Goal: Answer question/provide support

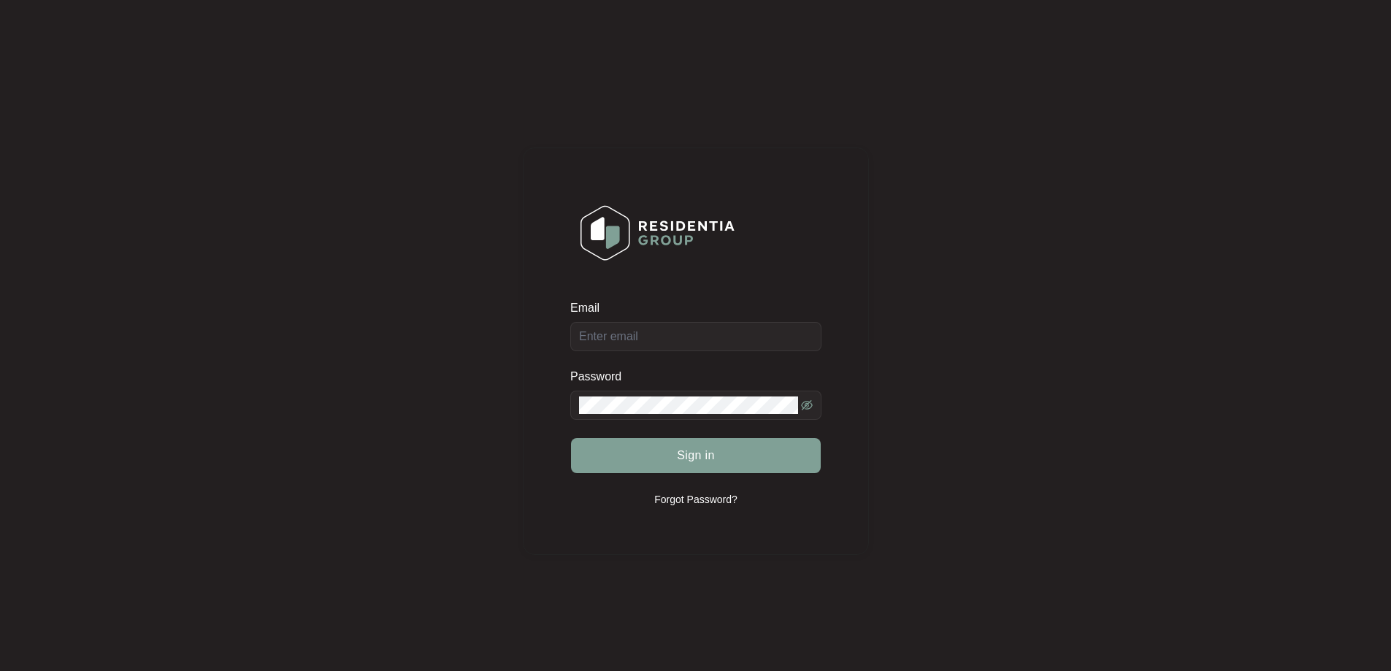
click at [695, 336] on div "Email" at bounding box center [695, 325] width 251 height 51
click at [692, 338] on input "Email" at bounding box center [695, 336] width 251 height 29
type input "[EMAIL_ADDRESS][DOMAIN_NAME]"
click at [652, 463] on button "Sign in" at bounding box center [696, 455] width 250 height 35
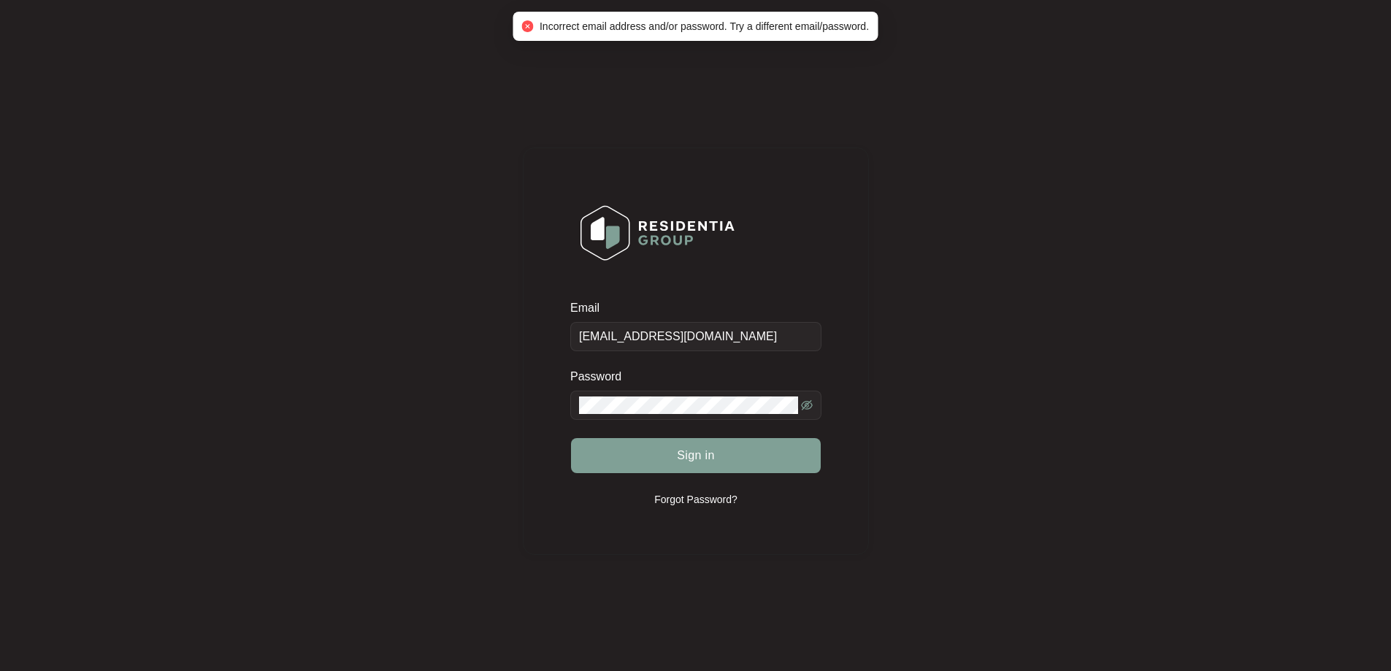
click at [680, 397] on span at bounding box center [695, 405] width 251 height 29
drag, startPoint x: 680, startPoint y: 392, endPoint x: 338, endPoint y: 408, distance: 342.2
click at [338, 408] on div "Email [EMAIL_ADDRESS][DOMAIN_NAME] Password Sign in Forgot Password?" at bounding box center [696, 351] width 1362 height 673
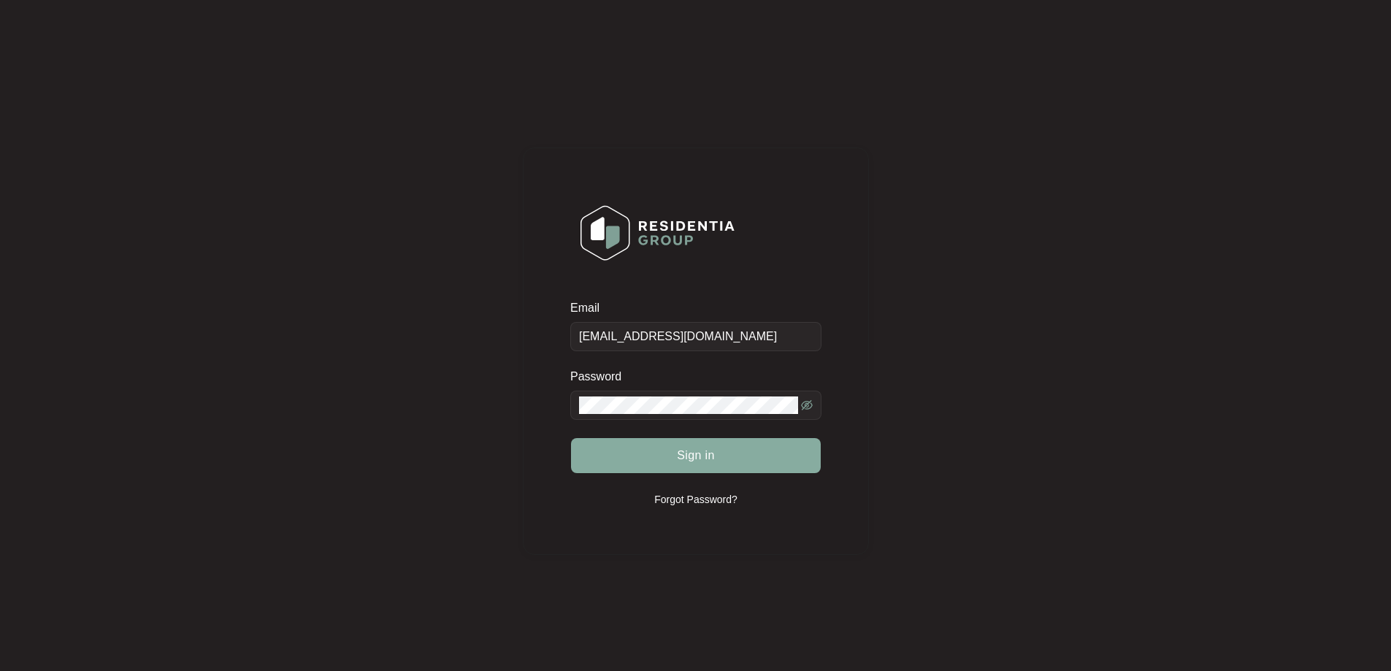
click at [665, 453] on button "Sign in" at bounding box center [696, 455] width 250 height 35
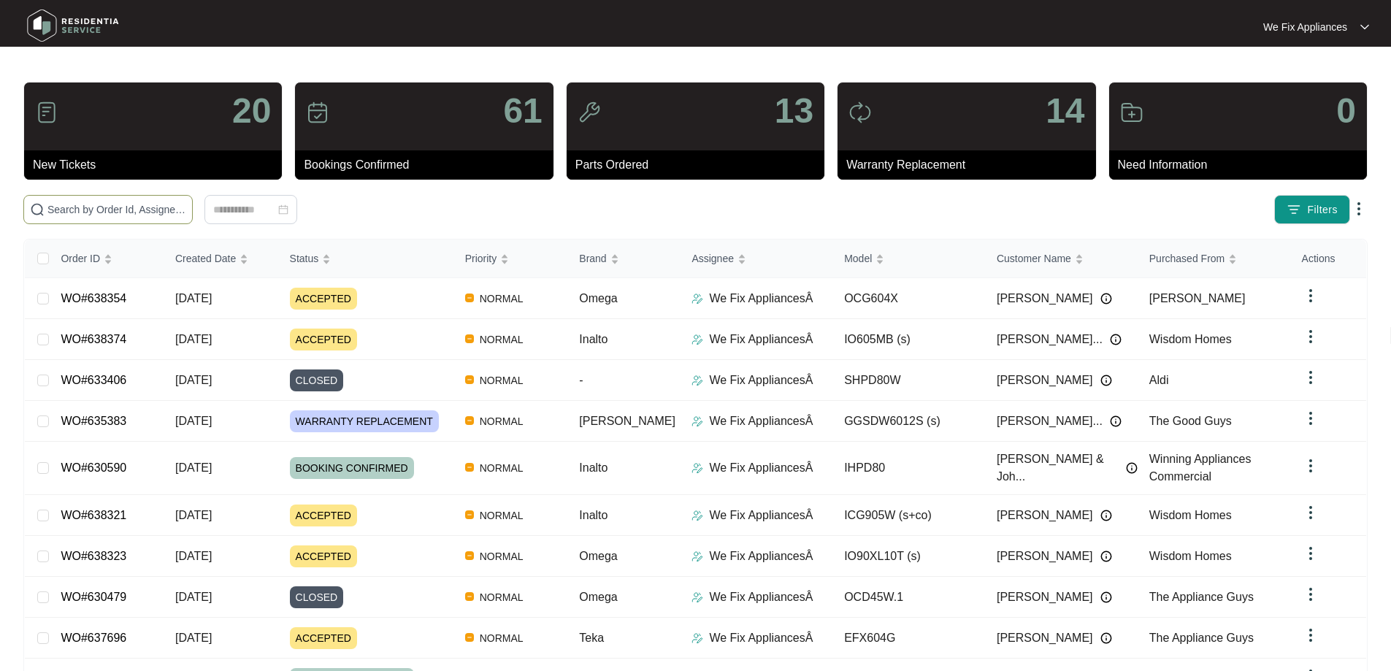
paste input "638374"
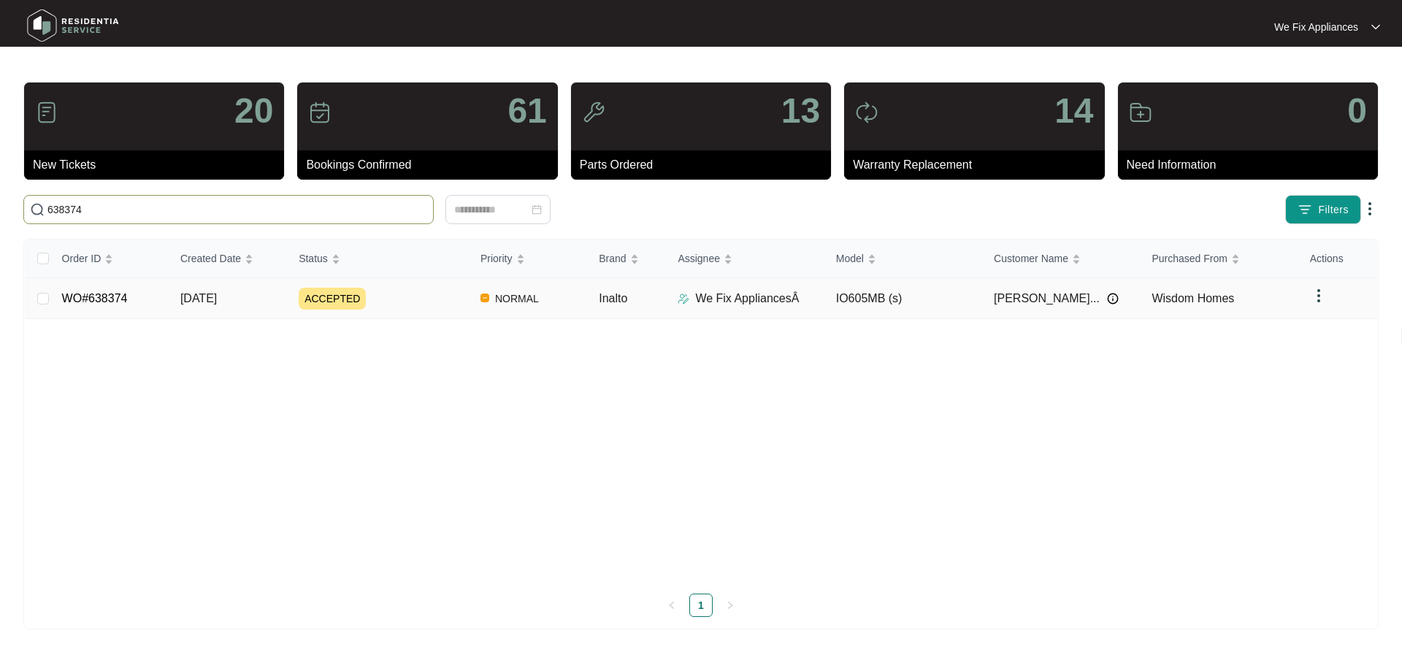
type input "638374"
click at [82, 292] on link "WO#638374" at bounding box center [95, 298] width 66 height 12
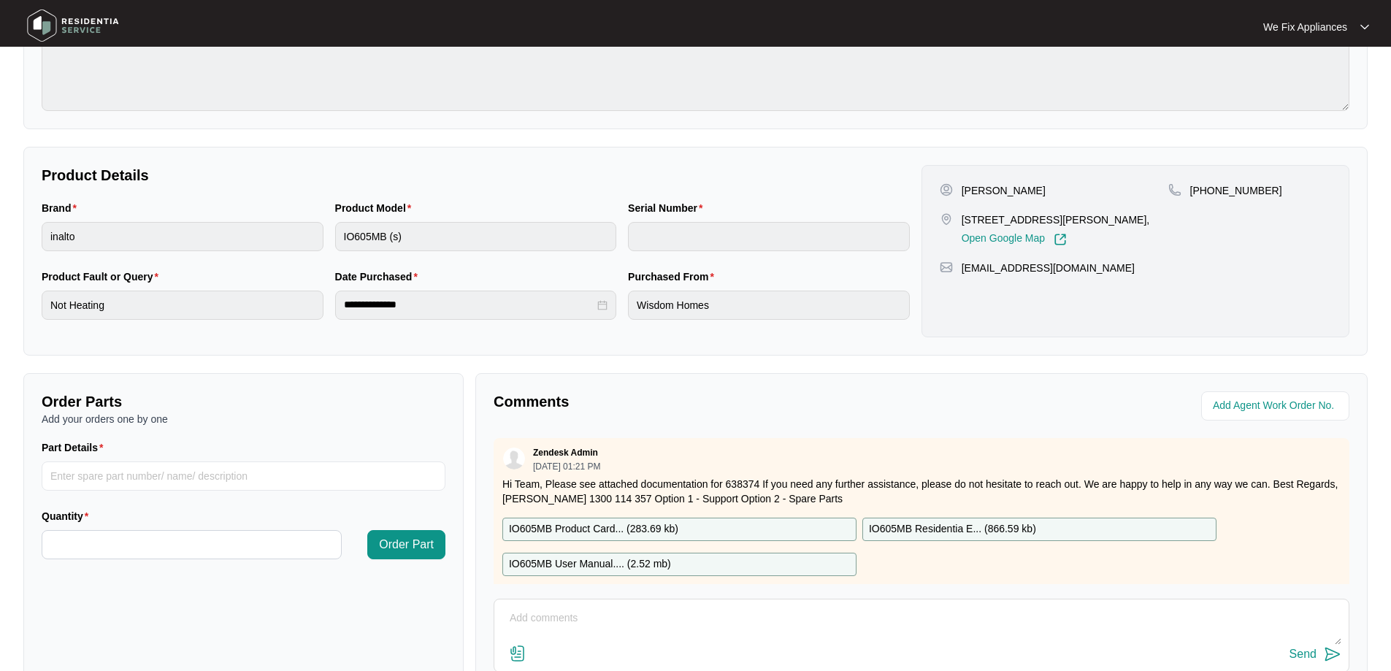
scroll to position [298, 0]
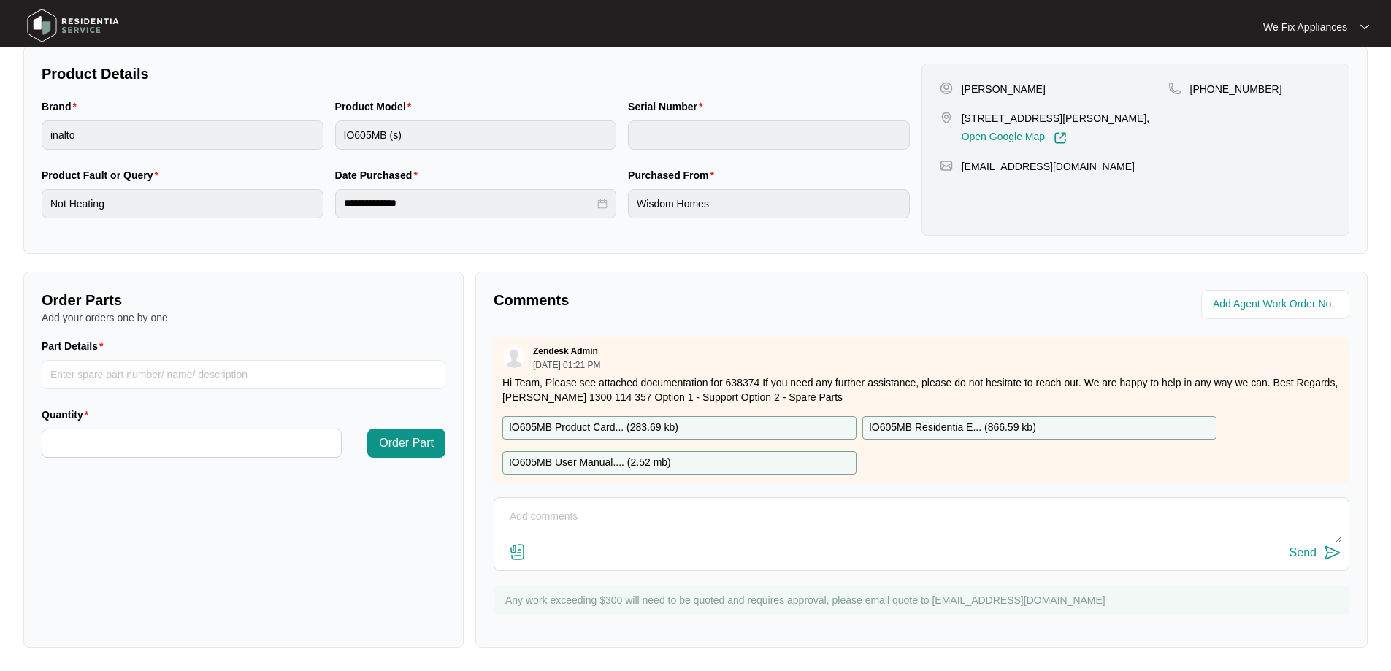
click at [635, 527] on textarea at bounding box center [922, 524] width 840 height 38
type textarea "Hi guys, left our number with customer thank you"
click at [1302, 554] on div "Send" at bounding box center [1303, 552] width 27 height 13
click at [83, 31] on img at bounding box center [73, 26] width 102 height 44
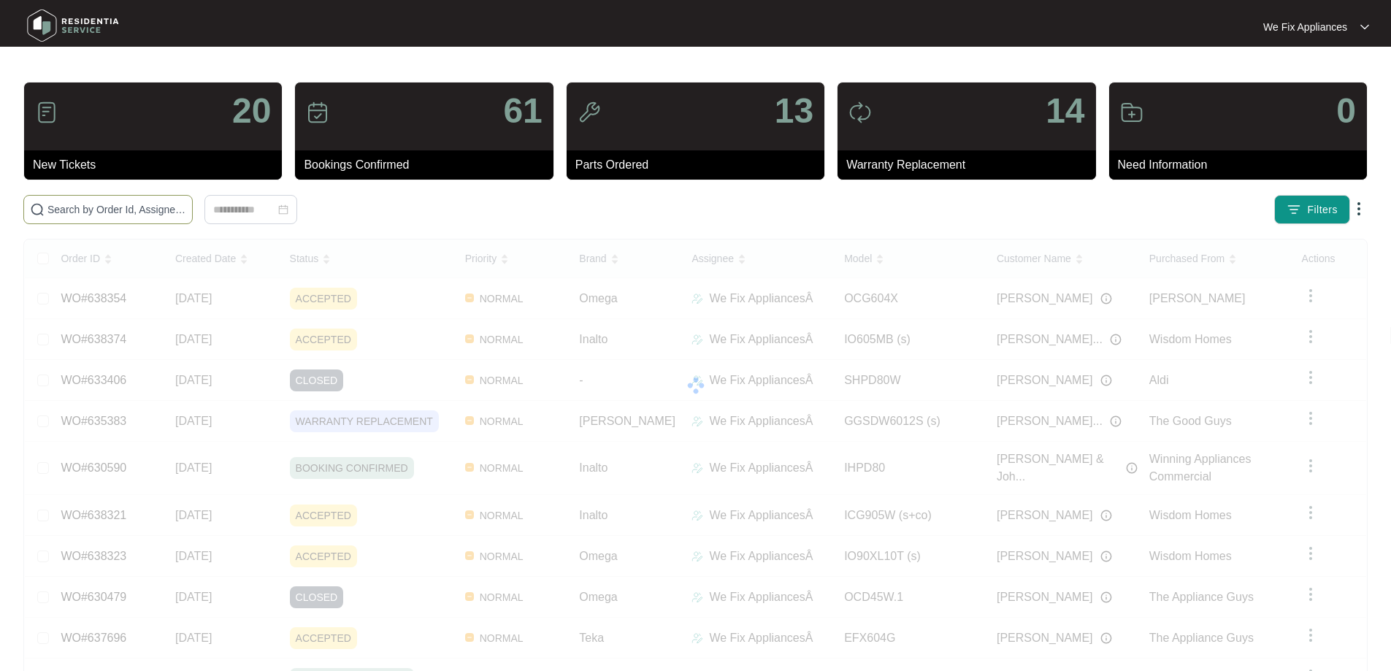
drag, startPoint x: 86, startPoint y: 237, endPoint x: 90, endPoint y: 209, distance: 28.7
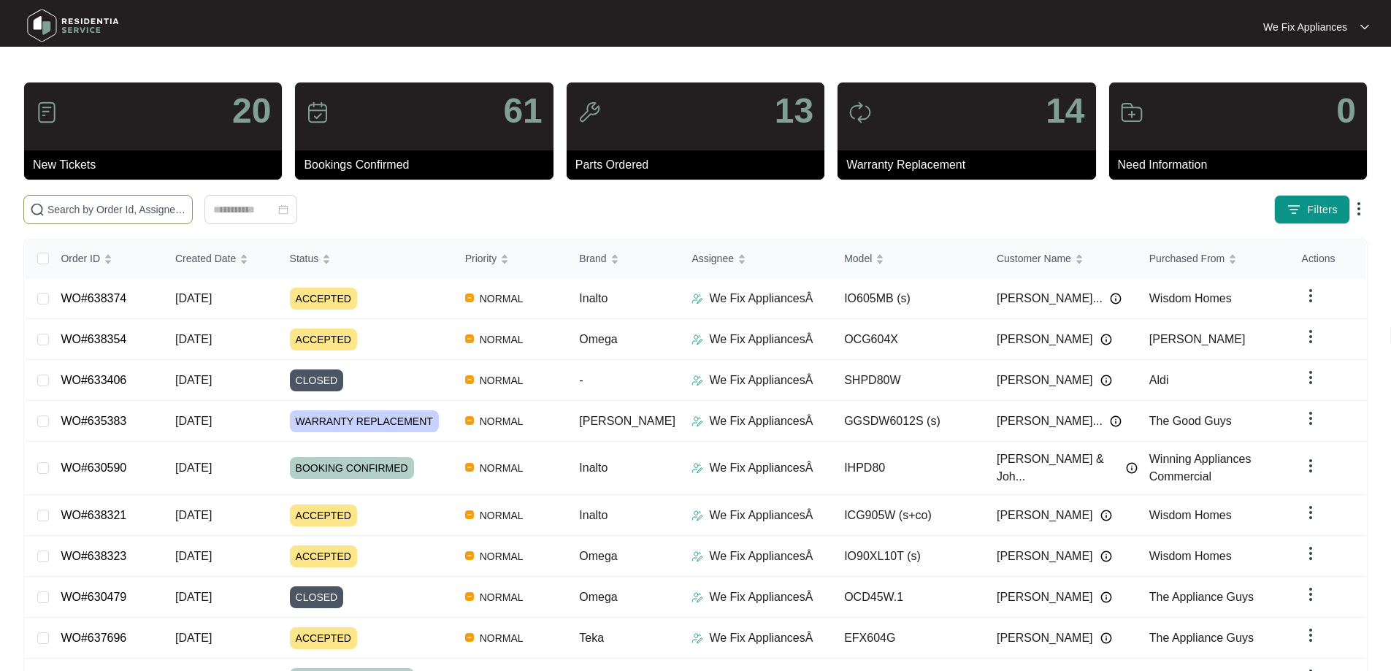
paste input "638354"
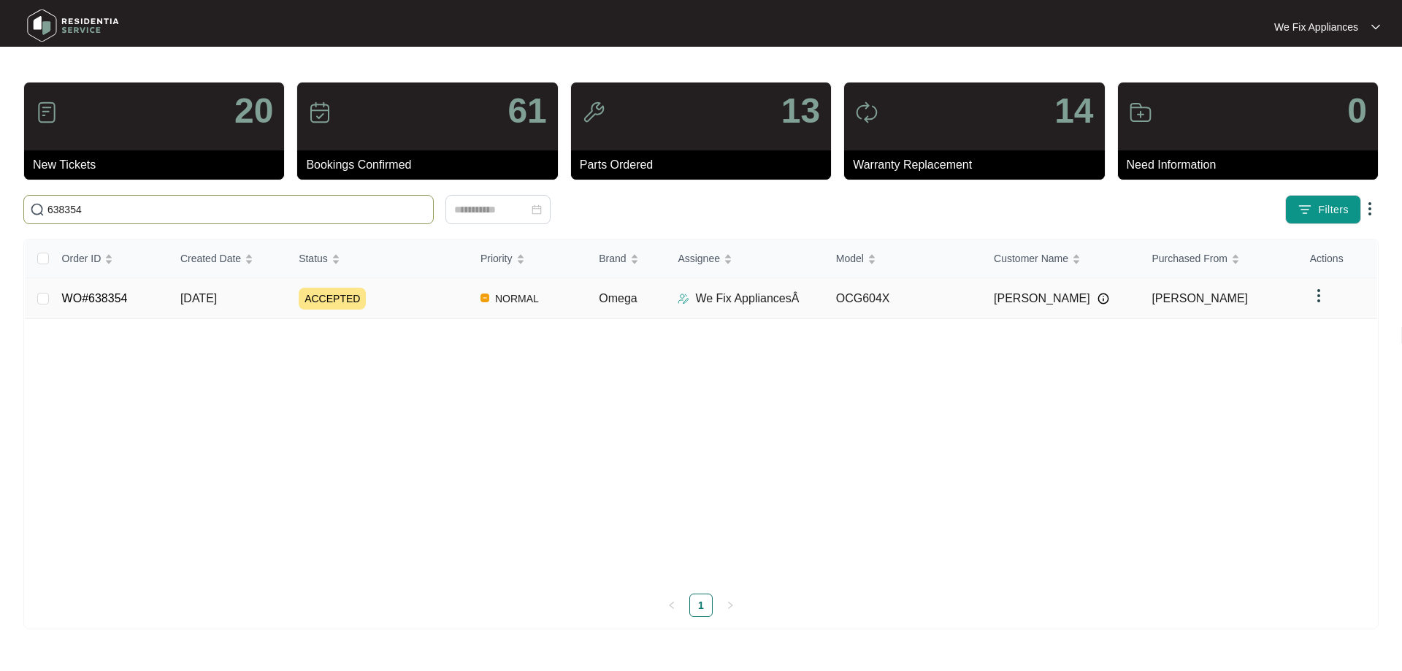
type input "638354"
click at [113, 297] on link "WO#638354" at bounding box center [95, 298] width 66 height 12
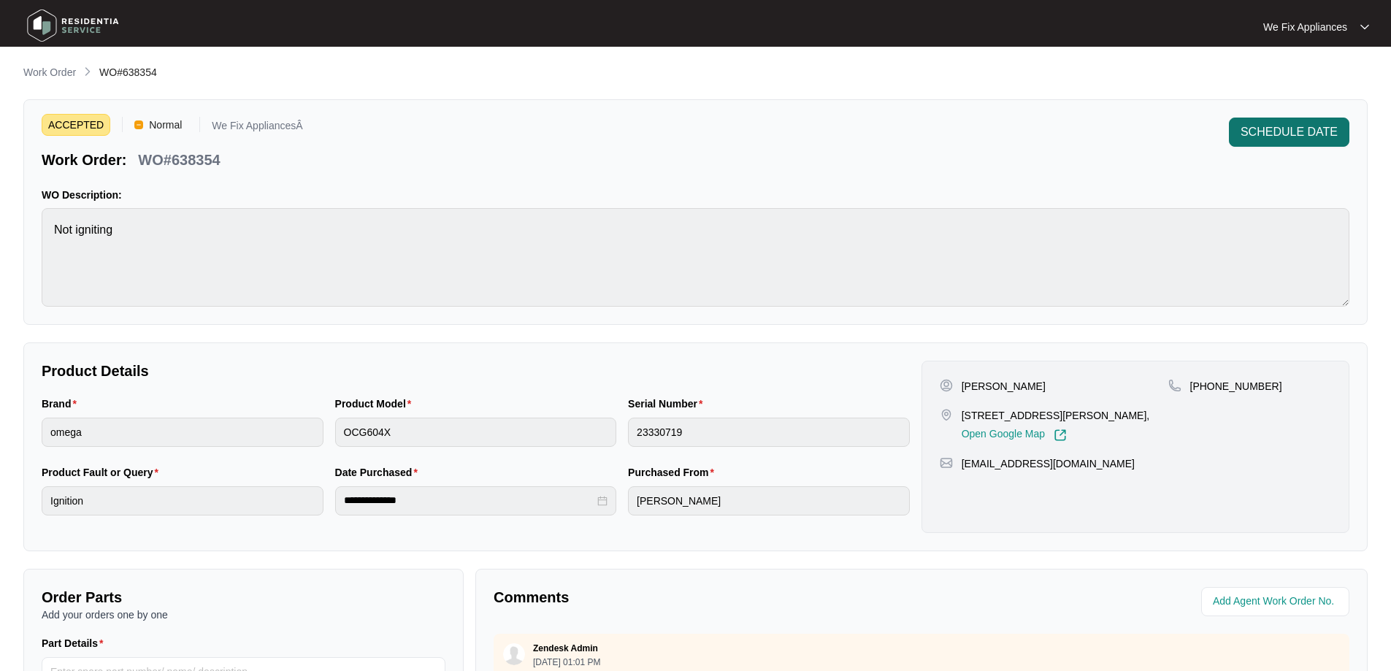
click at [1321, 129] on span "SCHEDULE DATE" at bounding box center [1289, 132] width 97 height 18
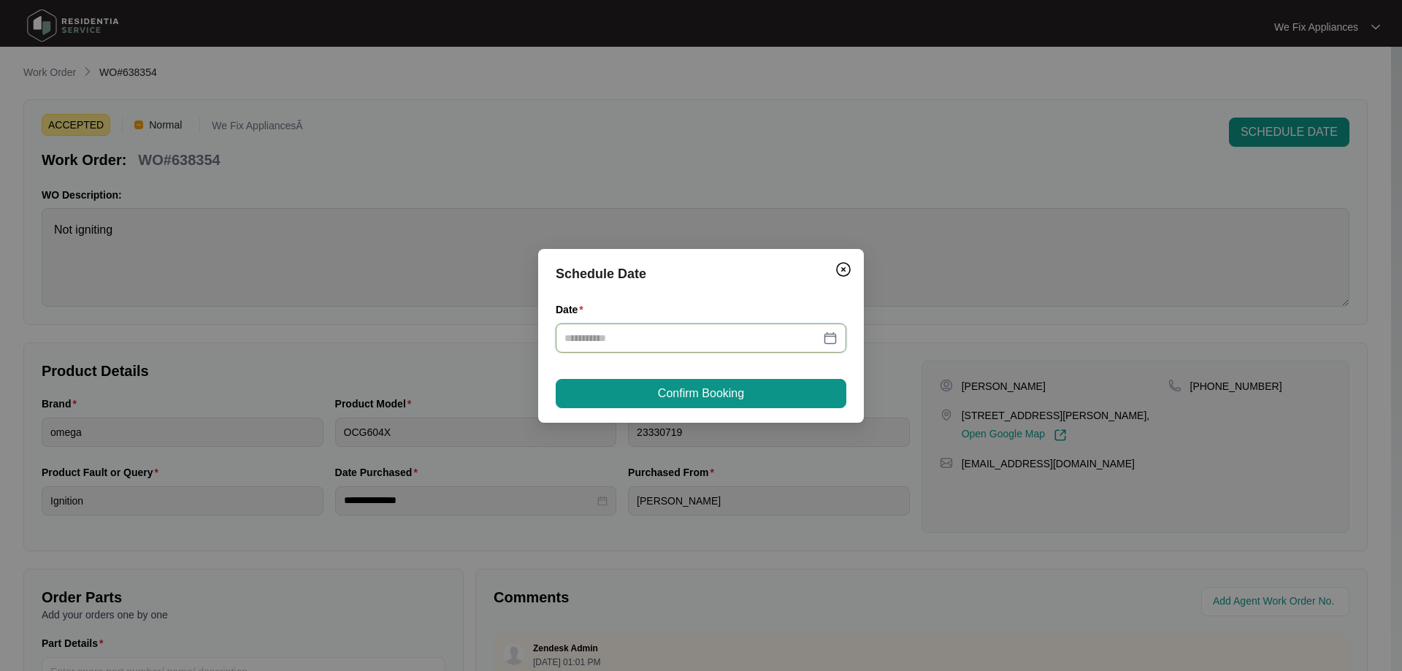
click at [658, 340] on input "Date" at bounding box center [693, 338] width 256 height 16
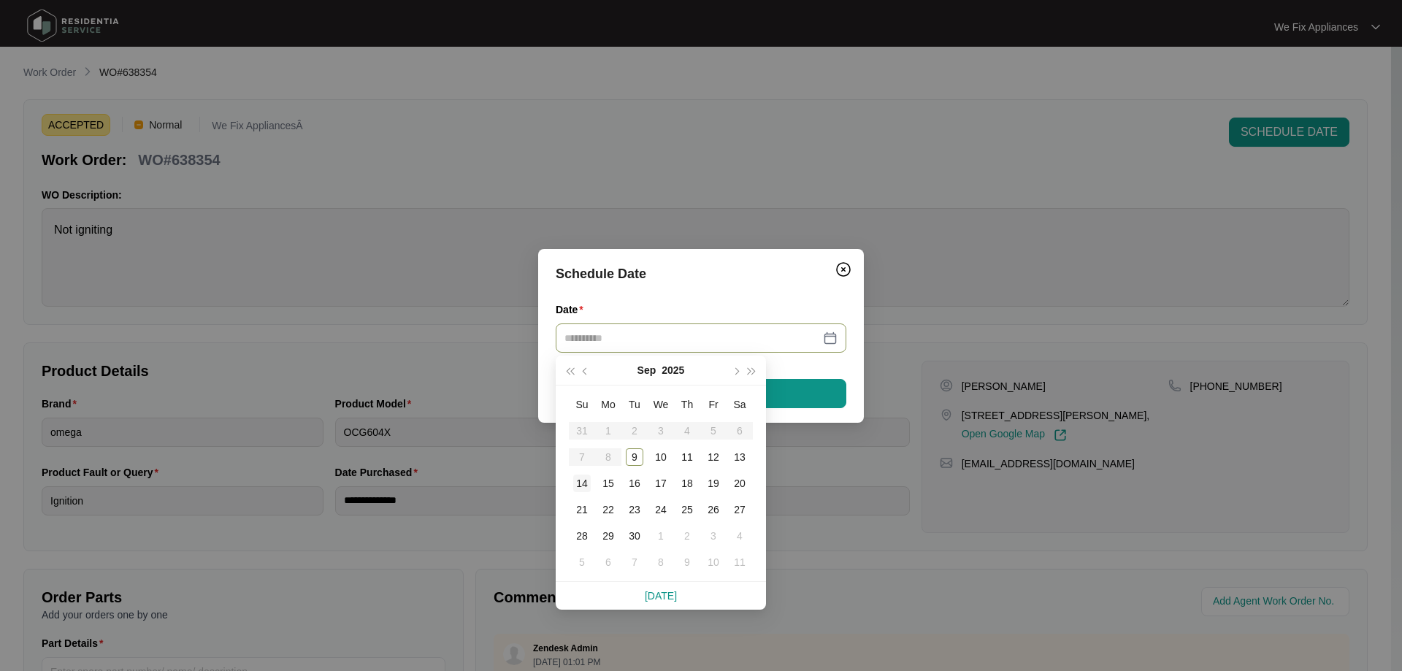
type input "**********"
click at [605, 486] on div "15" at bounding box center [609, 484] width 18 height 18
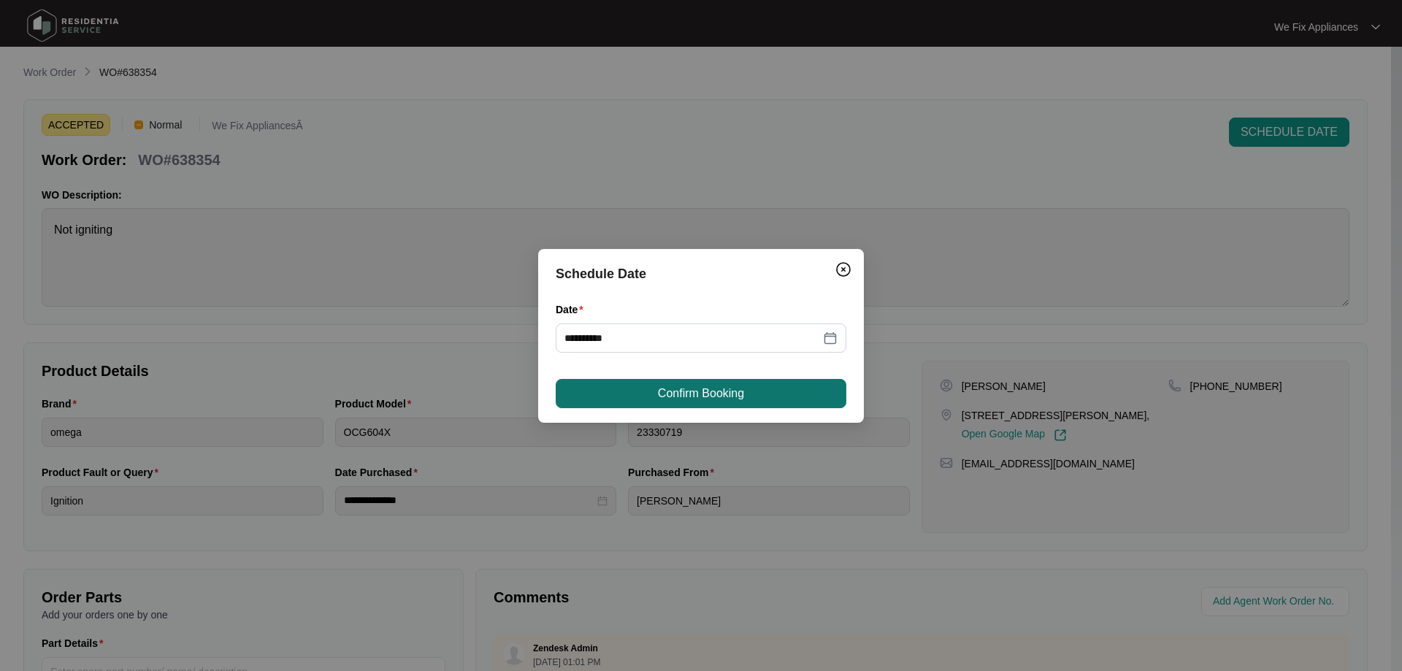
click at [682, 384] on button "Confirm Booking" at bounding box center [701, 393] width 291 height 29
